Goal: Transaction & Acquisition: Purchase product/service

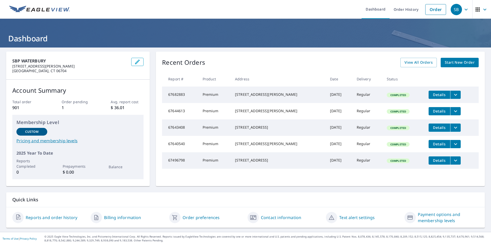
click at [459, 65] on span "Start New Order" at bounding box center [460, 62] width 30 height 6
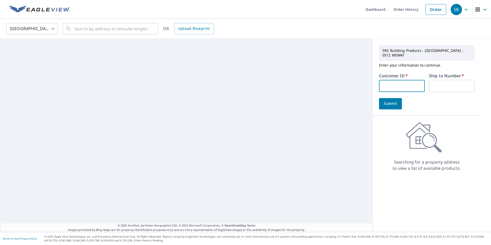
click at [393, 84] on input "text" at bounding box center [402, 86] width 46 height 12
type input "S005089"
type input "1"
click at [396, 99] on button "Submit" at bounding box center [390, 103] width 23 height 11
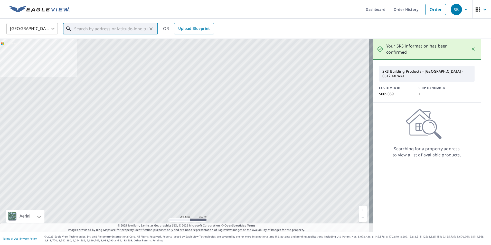
click at [122, 27] on input "text" at bounding box center [110, 29] width 73 height 14
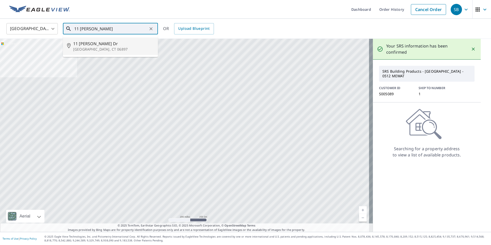
click at [109, 47] on p "[GEOGRAPHIC_DATA], CT 06897" at bounding box center [113, 49] width 81 height 5
type input "[STREET_ADDRESS][PERSON_NAME][PERSON_NAME]"
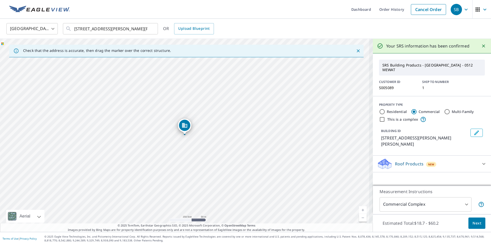
click at [388, 109] on label "Residential" at bounding box center [397, 111] width 20 height 5
click at [385, 109] on input "Residential" at bounding box center [382, 112] width 6 height 6
radio input "true"
type input "1"
click at [420, 161] on p "Full House Products" at bounding box center [415, 164] width 40 height 6
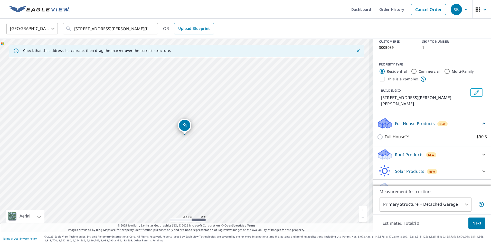
click at [422, 120] on p "Full House Products" at bounding box center [415, 123] width 40 height 6
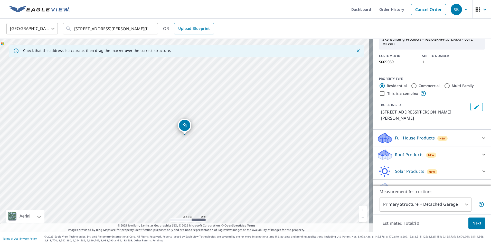
click at [418, 149] on div "Roof Products New" at bounding box center [427, 155] width 101 height 12
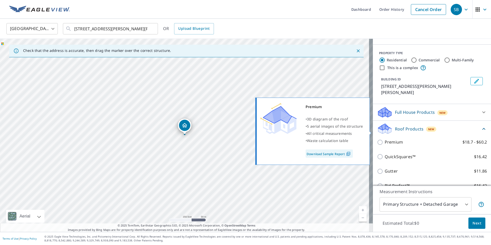
click at [389, 139] on p "Premium" at bounding box center [394, 142] width 18 height 6
click at [385, 139] on input "Premium $18.7 - $60.2" at bounding box center [381, 142] width 8 height 6
checkbox input "true"
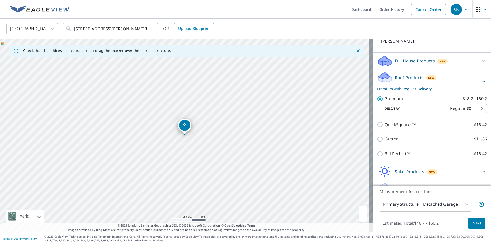
scroll to position [103, 0]
click at [472, 221] on span "Next" at bounding box center [476, 223] width 9 height 6
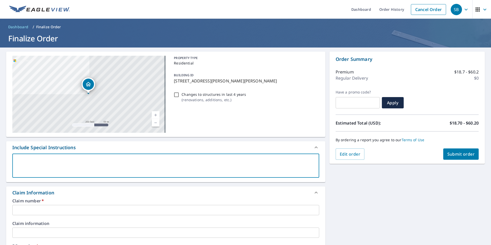
click at [115, 161] on textarea at bounding box center [166, 165] width 300 height 15
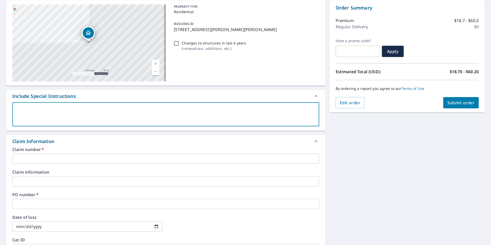
click at [61, 158] on input "text" at bounding box center [165, 159] width 307 height 10
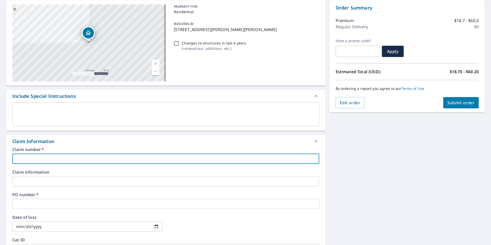
type input "S059865"
type input "[STREET_ADDRESS][PERSON_NAME]"
checkbox input "true"
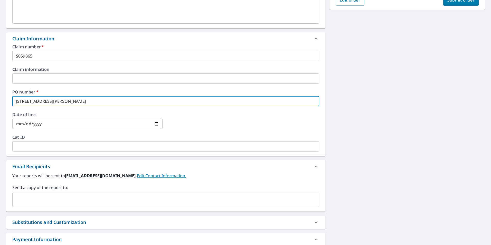
drag, startPoint x: 68, startPoint y: 102, endPoint x: -37, endPoint y: 100, distance: 104.8
click at [0, 100] on html "SB SB Dashboard Order History Cancel Order SB Dashboard / Finalize Order Finali…" at bounding box center [245, 122] width 491 height 245
checkbox input "true"
type input "4"
checkbox input "true"
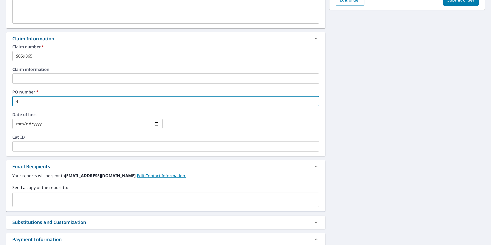
checkbox input "true"
type input "1"
checkbox input "true"
type input "11"
checkbox input "true"
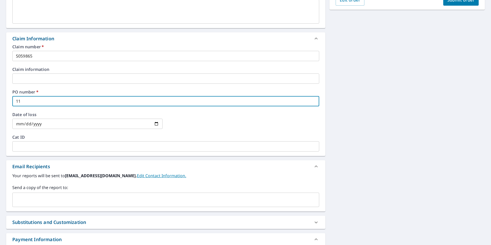
type input "11"
checkbox input "true"
type input "11 d"
checkbox input "true"
type input "11 do"
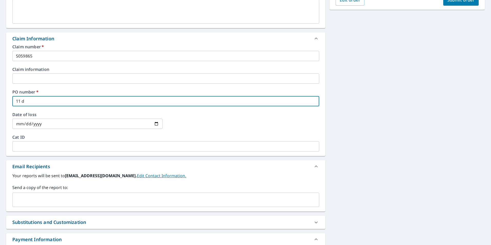
checkbox input "true"
type input "11 d"
checkbox input "true"
type input "11 di"
checkbox input "true"
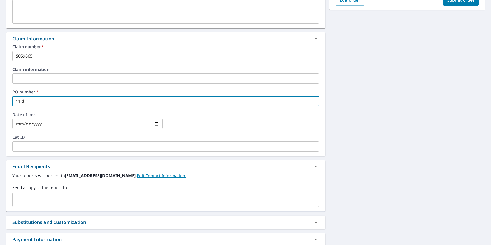
type input "11 dir"
checkbox input "true"
type input "11 [PERSON_NAME]"
checkbox input "true"
type input "11 [PERSON_NAME]"
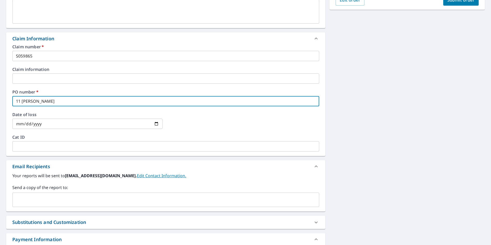
checkbox input "true"
type input "11 [PERSON_NAME]"
checkbox input "true"
type input "11 [PERSON_NAME]"
checkbox input "true"
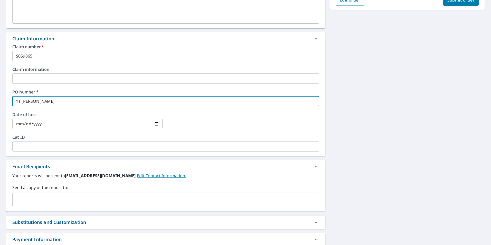
type input "11 [PERSON_NAME]"
click at [210, 126] on div at bounding box center [244, 123] width 150 height 23
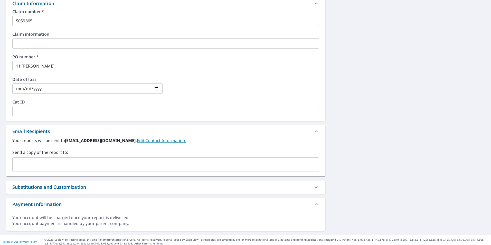
scroll to position [192, 0]
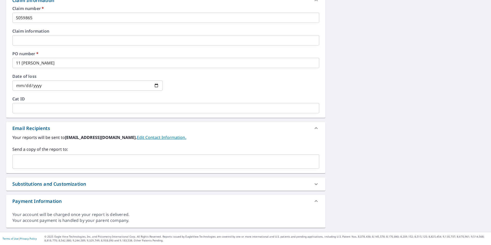
click at [47, 163] on input "text" at bounding box center [162, 162] width 294 height 10
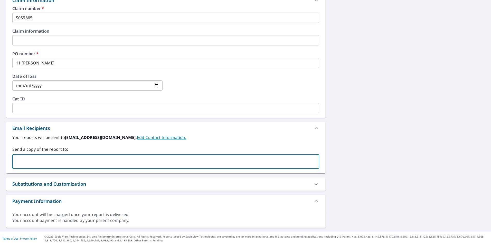
click at [47, 163] on input "text" at bounding box center [162, 162] width 294 height 10
paste input "[EMAIL_ADDRESS][DOMAIN_NAME]"
type input "[EMAIL_ADDRESS][DOMAIN_NAME]"
checkbox input "true"
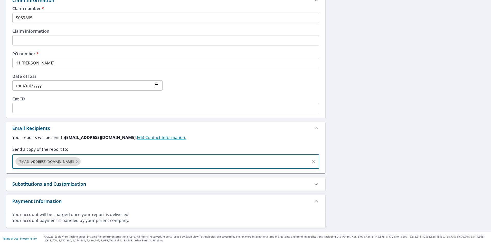
click at [94, 162] on input "text" at bounding box center [194, 162] width 227 height 10
type input "[PERSON_NAME][EMAIL_ADDRESS][PERSON_NAME][DOMAIN_NAME]"
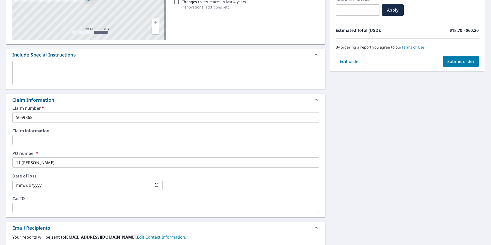
scroll to position [13, 0]
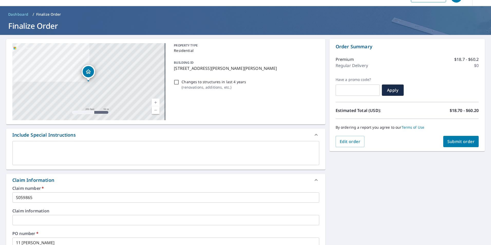
click at [460, 142] on span "Submit order" at bounding box center [460, 142] width 27 height 6
checkbox input "true"
